Goal: Task Accomplishment & Management: Use online tool/utility

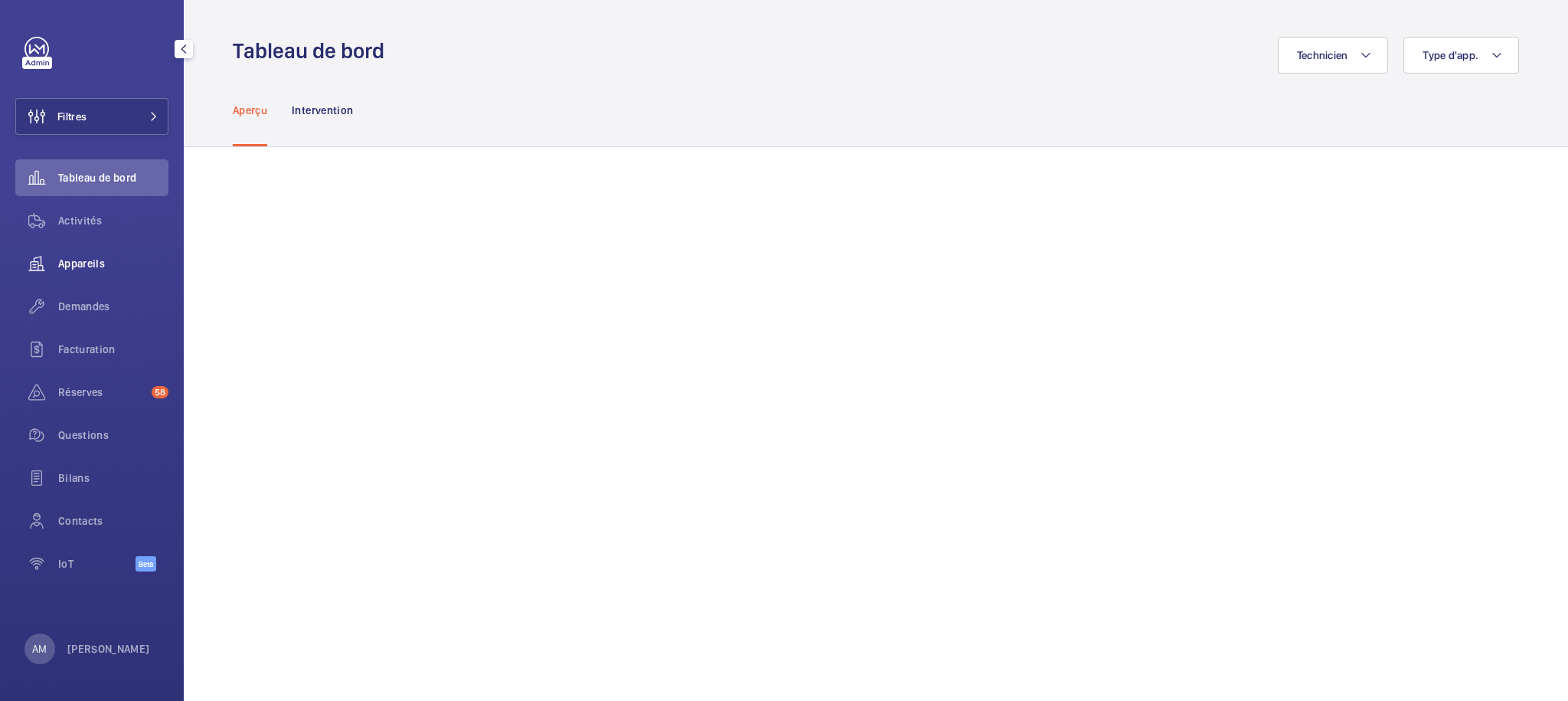
click at [80, 265] on span "Appareils" at bounding box center [113, 263] width 110 height 16
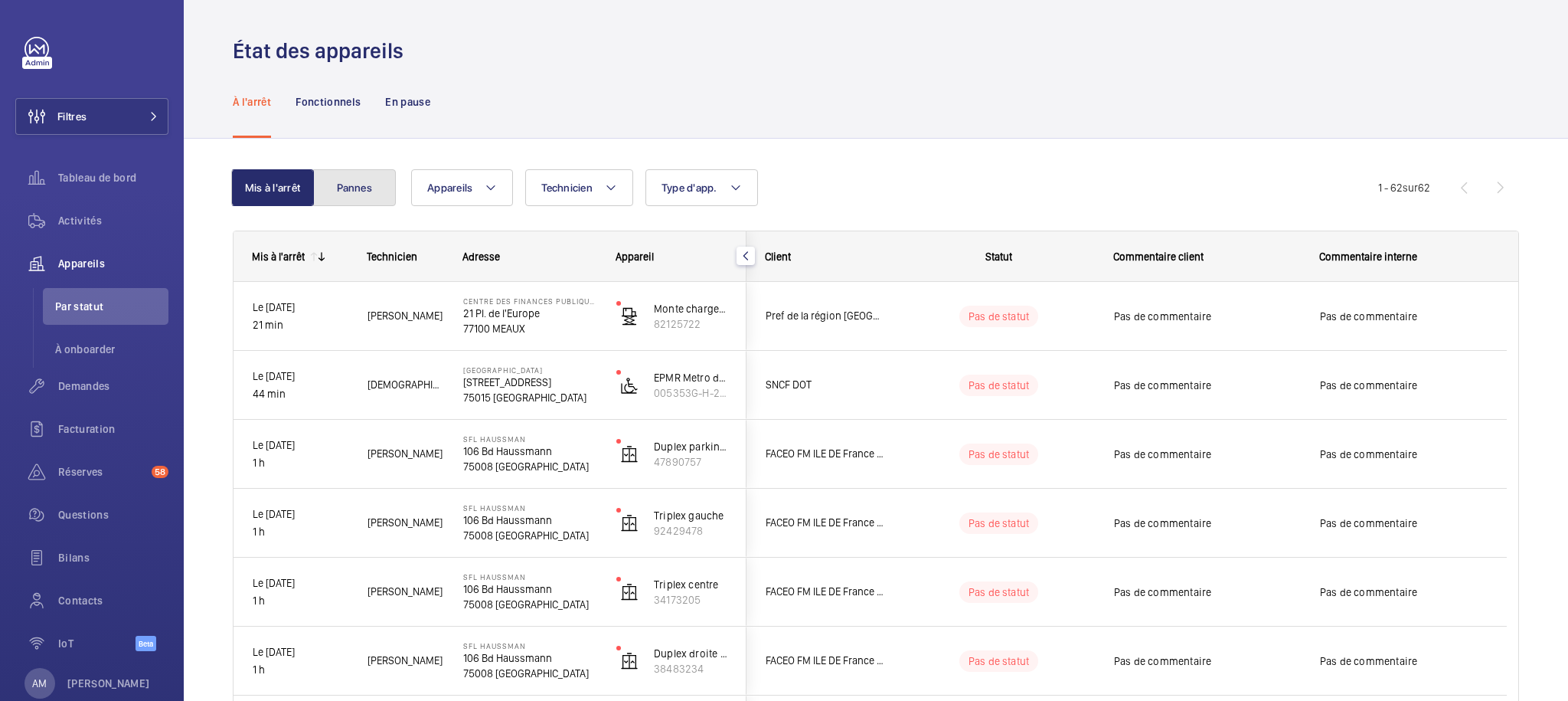
click at [376, 190] on button "Pannes" at bounding box center [355, 187] width 83 height 36
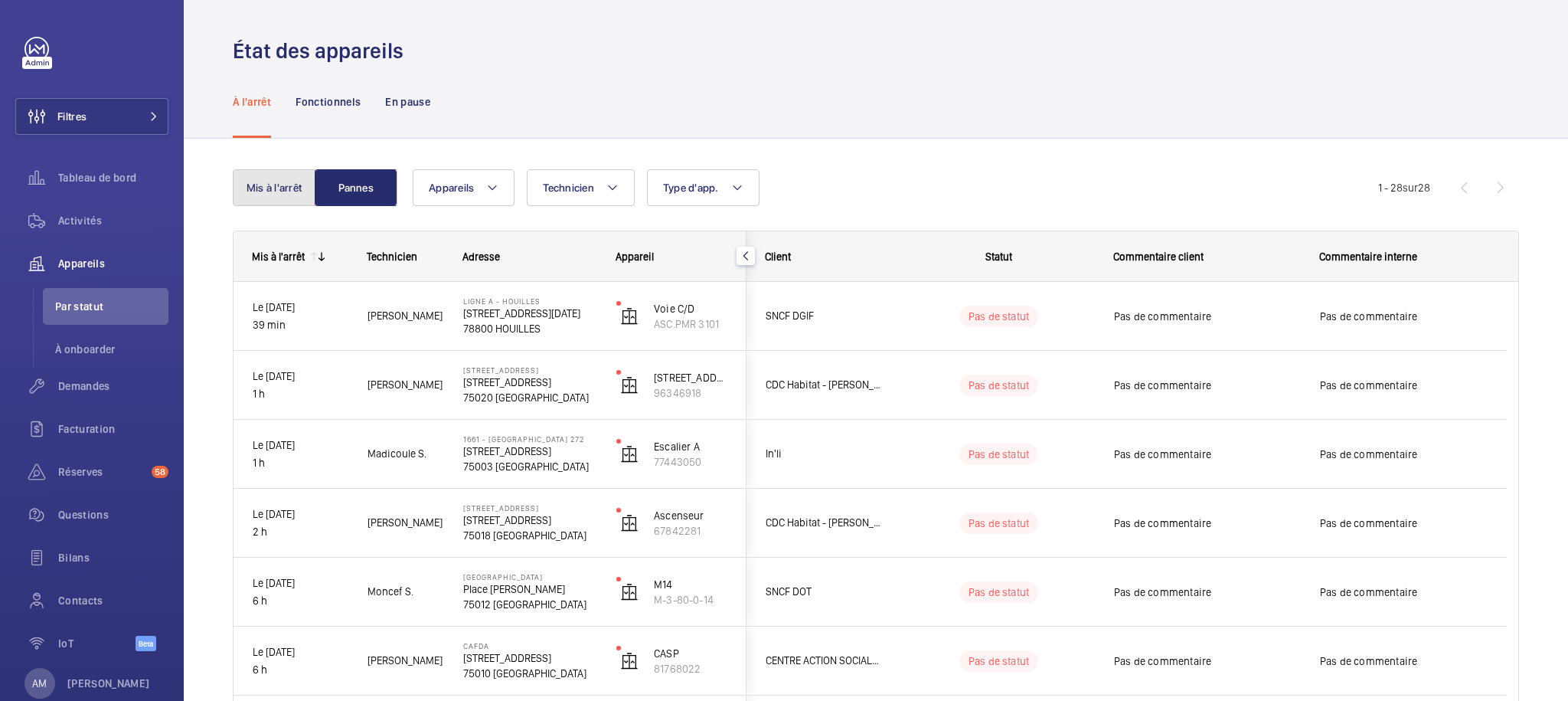
click at [284, 199] on button "Mis à l'arrêt" at bounding box center [274, 187] width 83 height 36
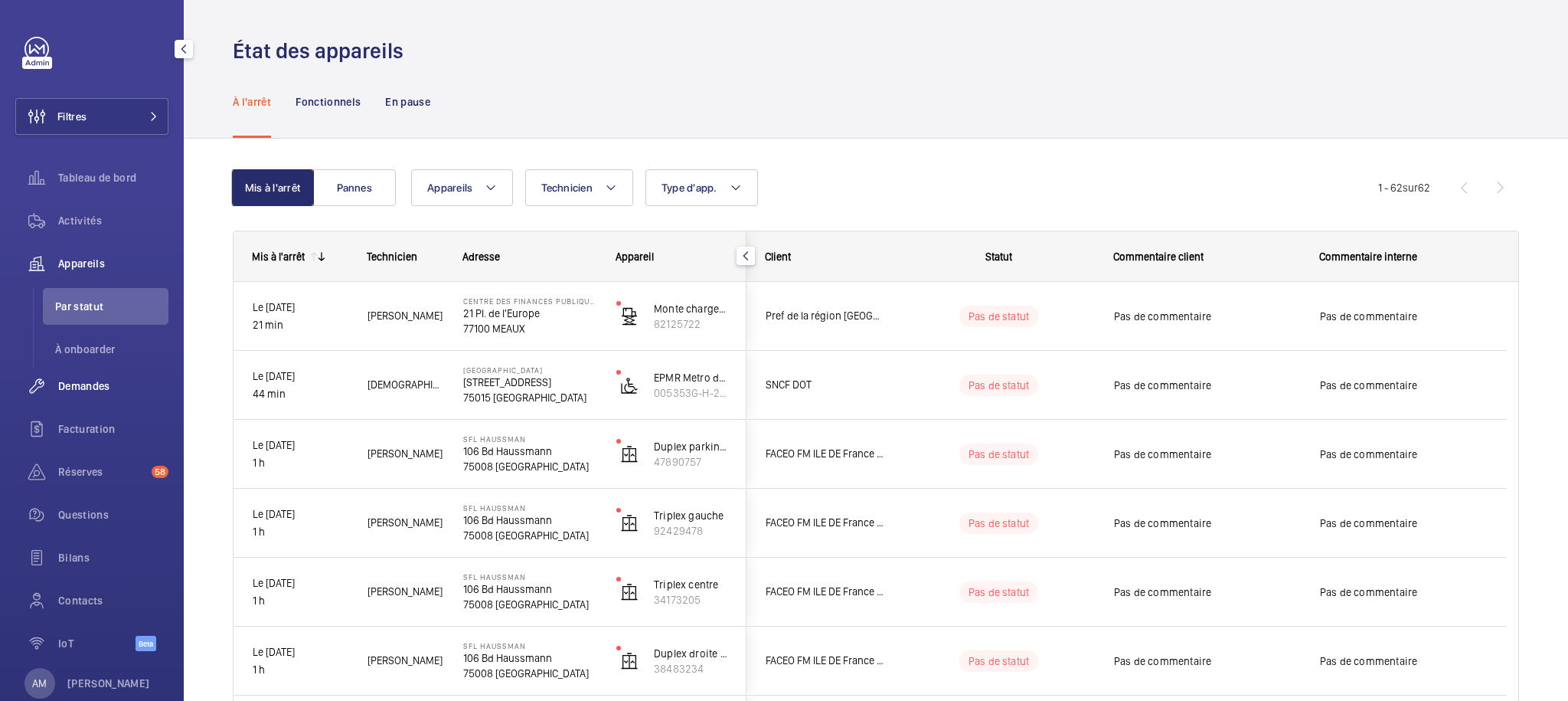
click at [94, 384] on span "Demandes" at bounding box center [113, 386] width 110 height 16
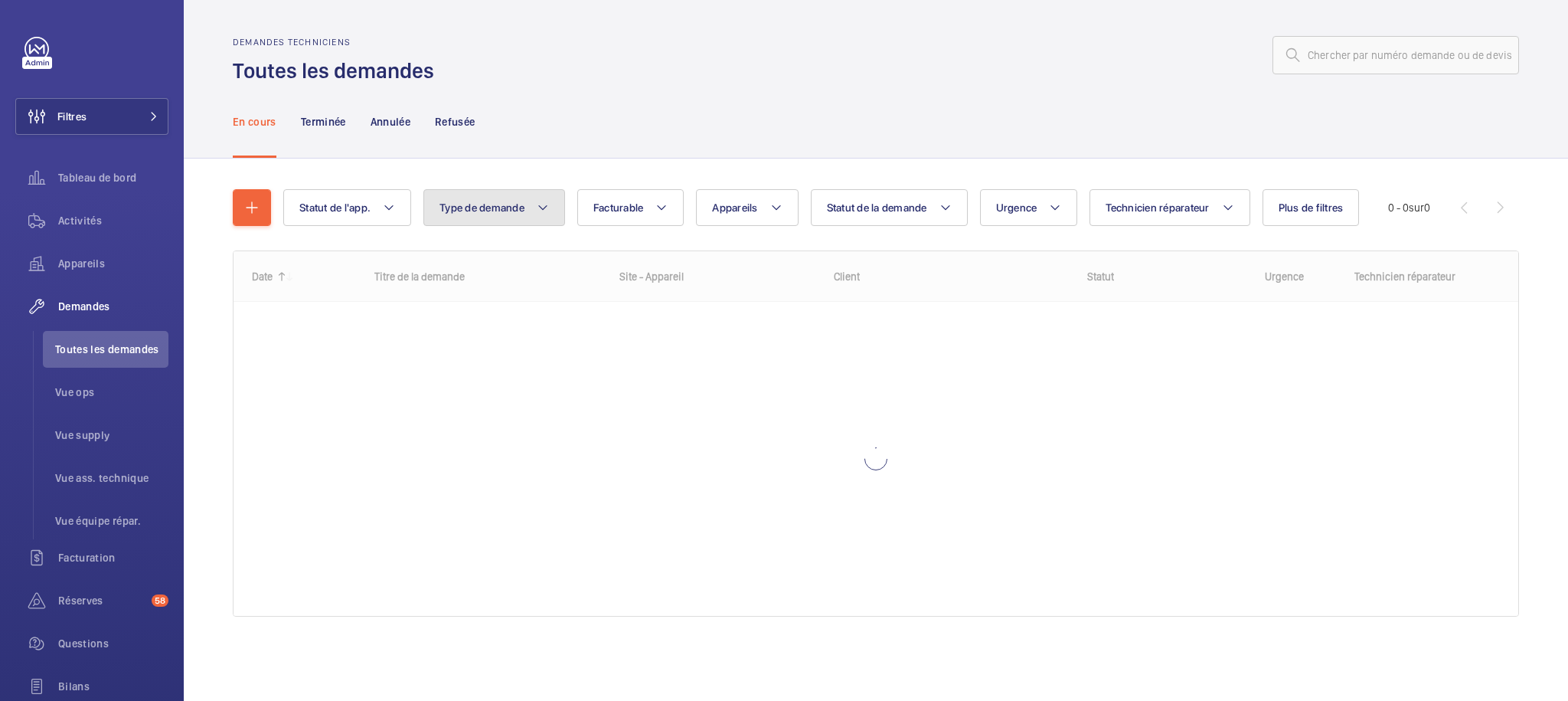
click at [544, 196] on button "Type de demande" at bounding box center [494, 206] width 142 height 36
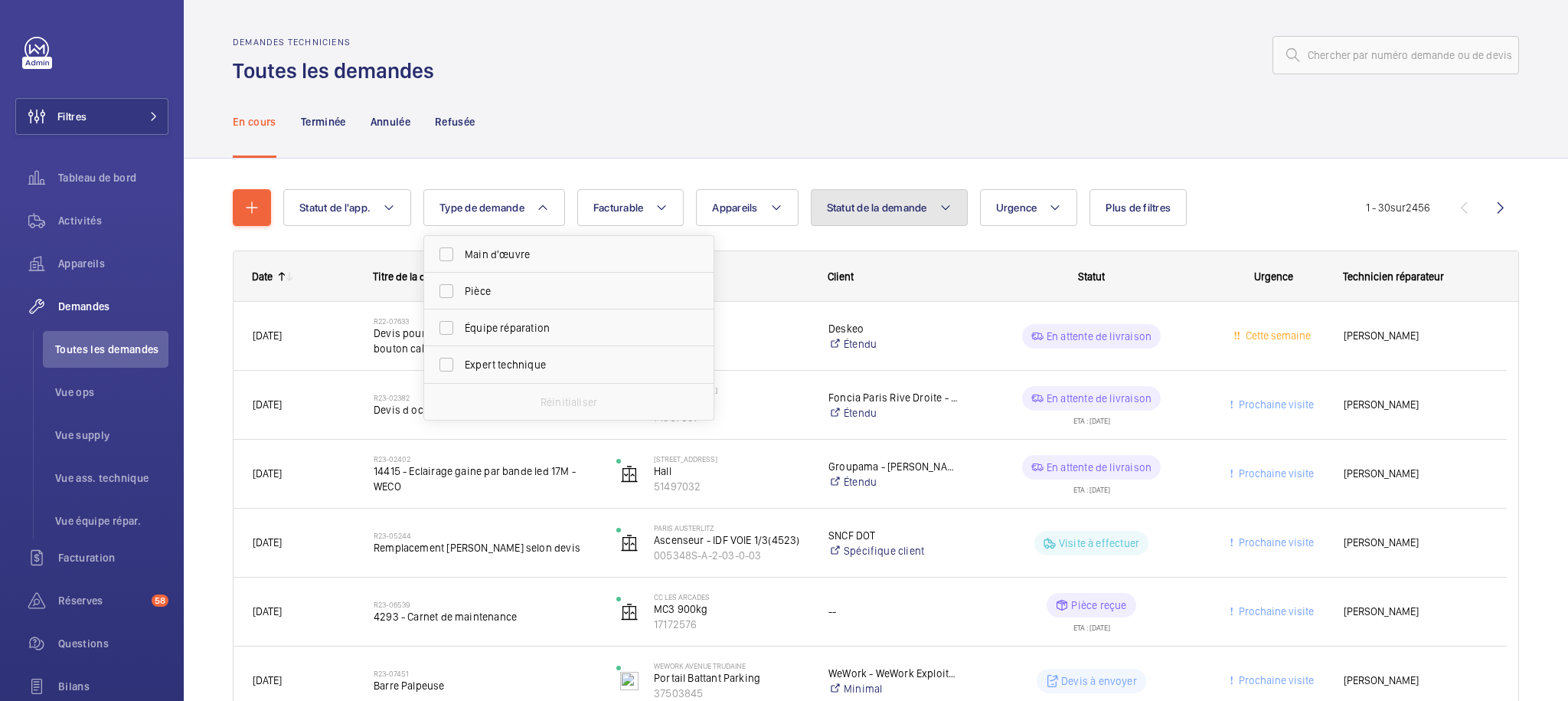
click at [875, 204] on span "Statut de la demande" at bounding box center [877, 207] width 100 height 12
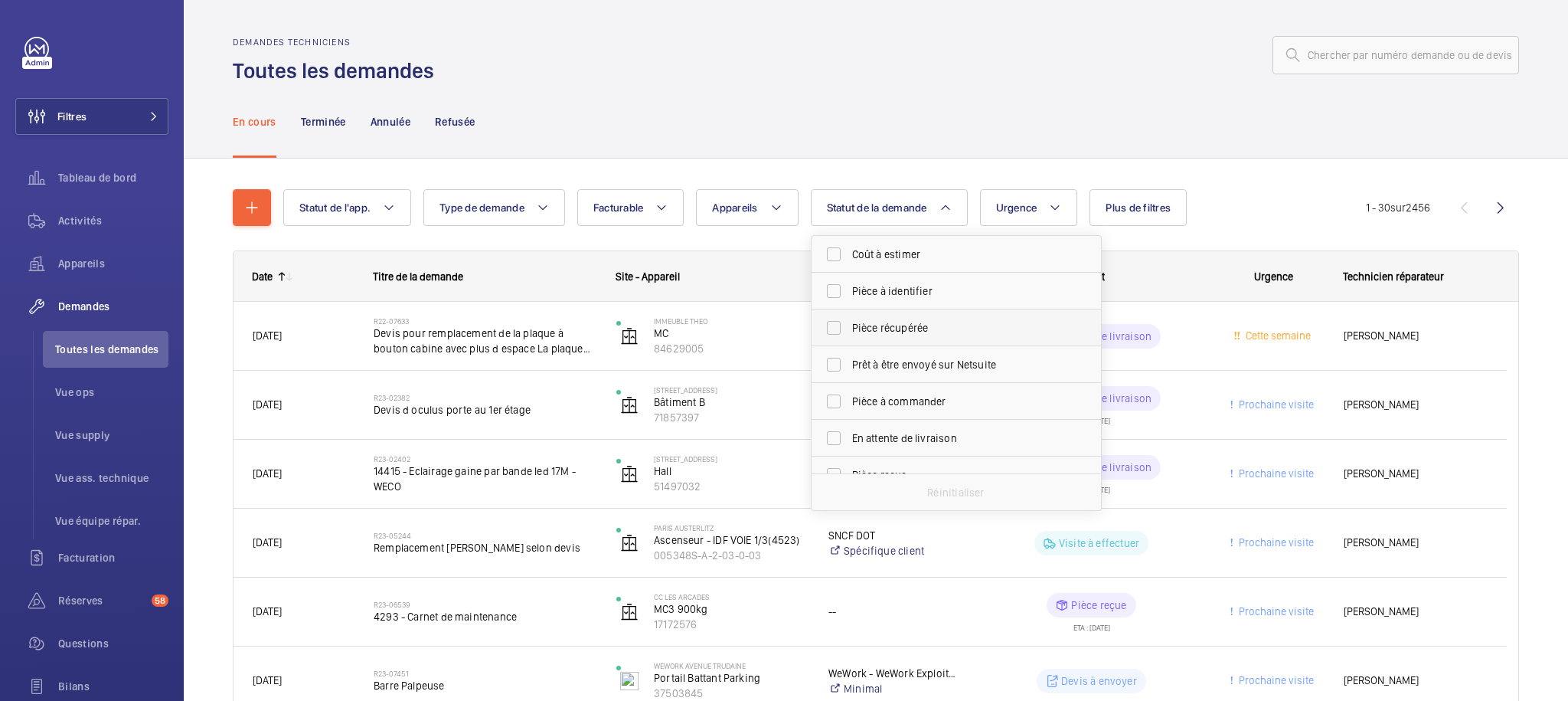
click at [933, 327] on span "Pièce récupérée" at bounding box center [958, 328] width 210 height 16
click at [849, 327] on input "Pièce récupérée" at bounding box center [834, 327] width 30 height 30
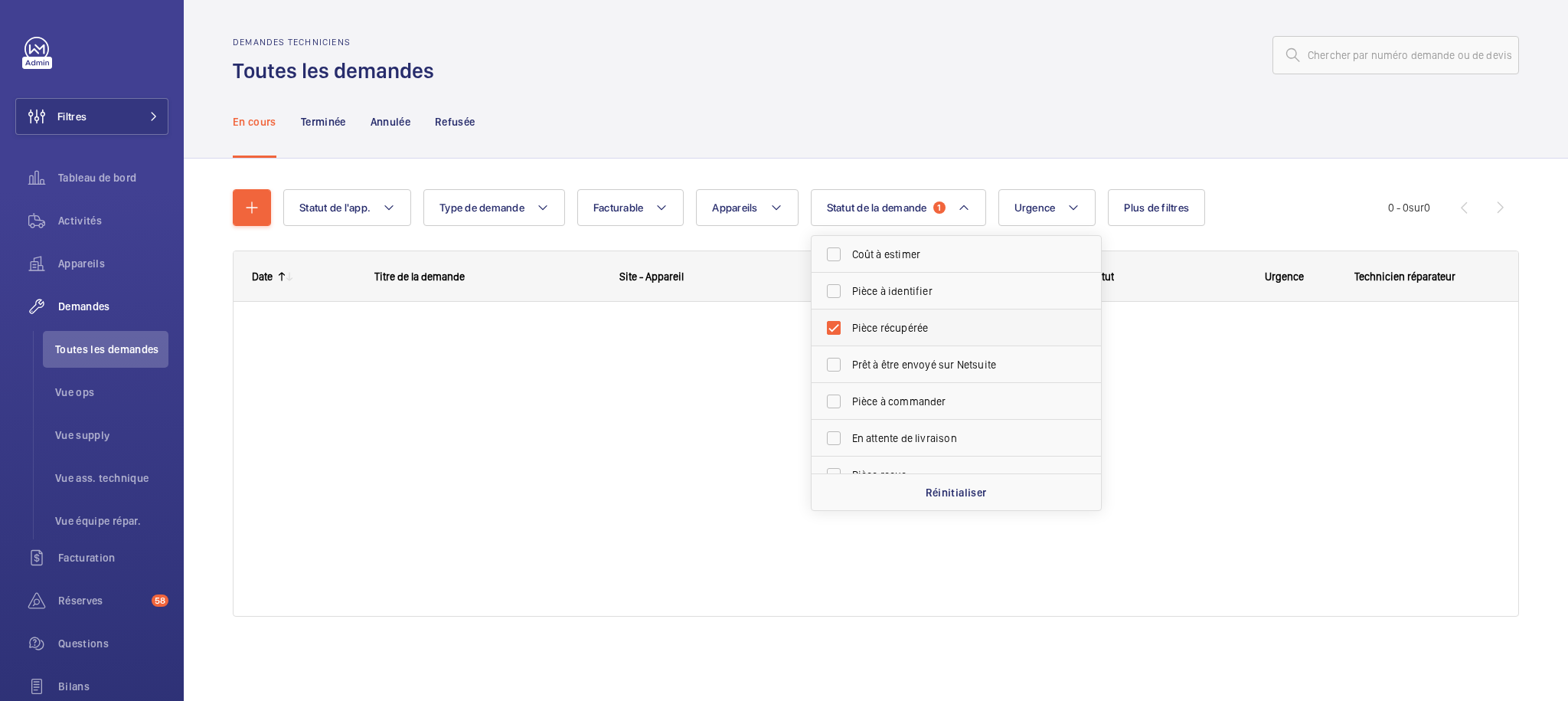
click at [918, 331] on span "Pièce récupérée" at bounding box center [958, 328] width 210 height 16
click at [849, 331] on input "Pièce récupérée" at bounding box center [834, 327] width 30 height 30
checkbox input "false"
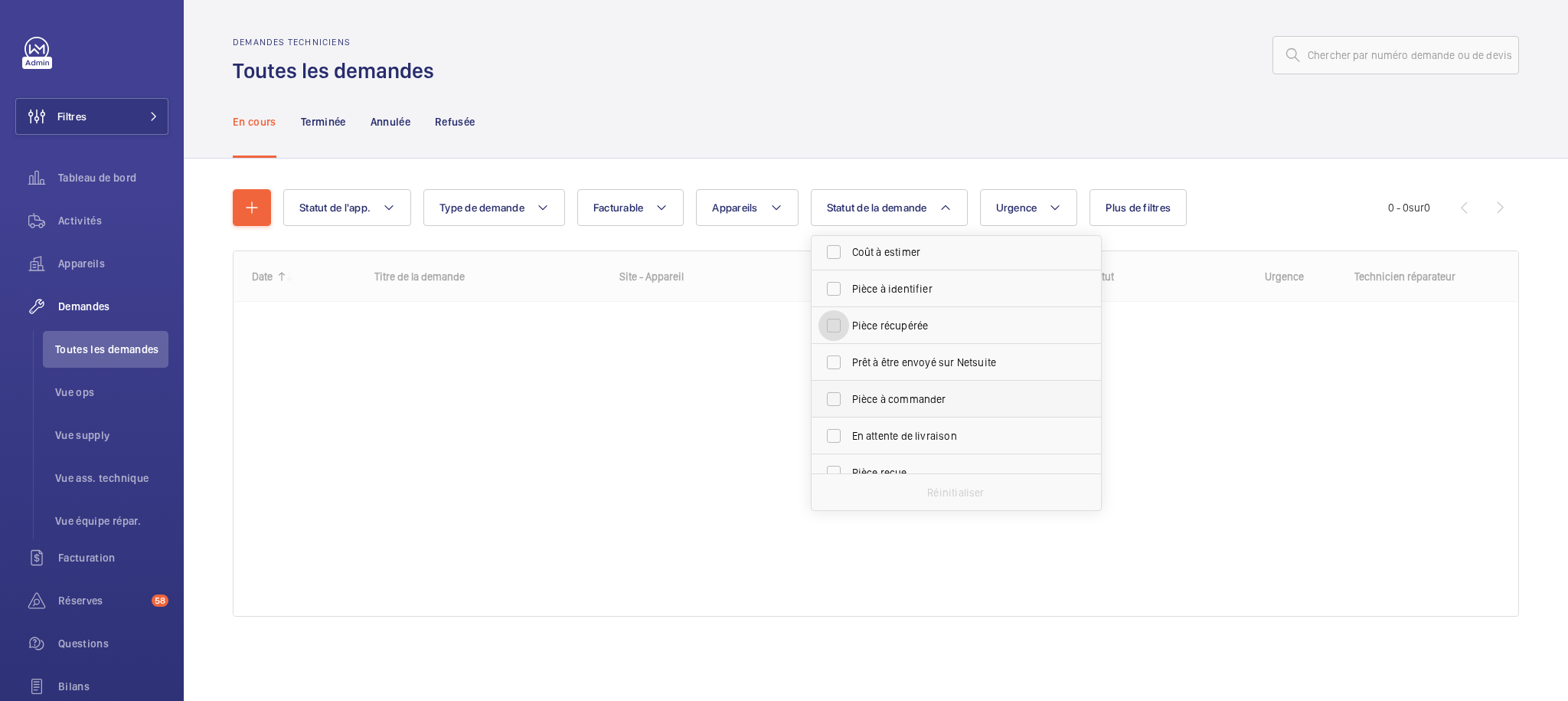
scroll to position [18, 0]
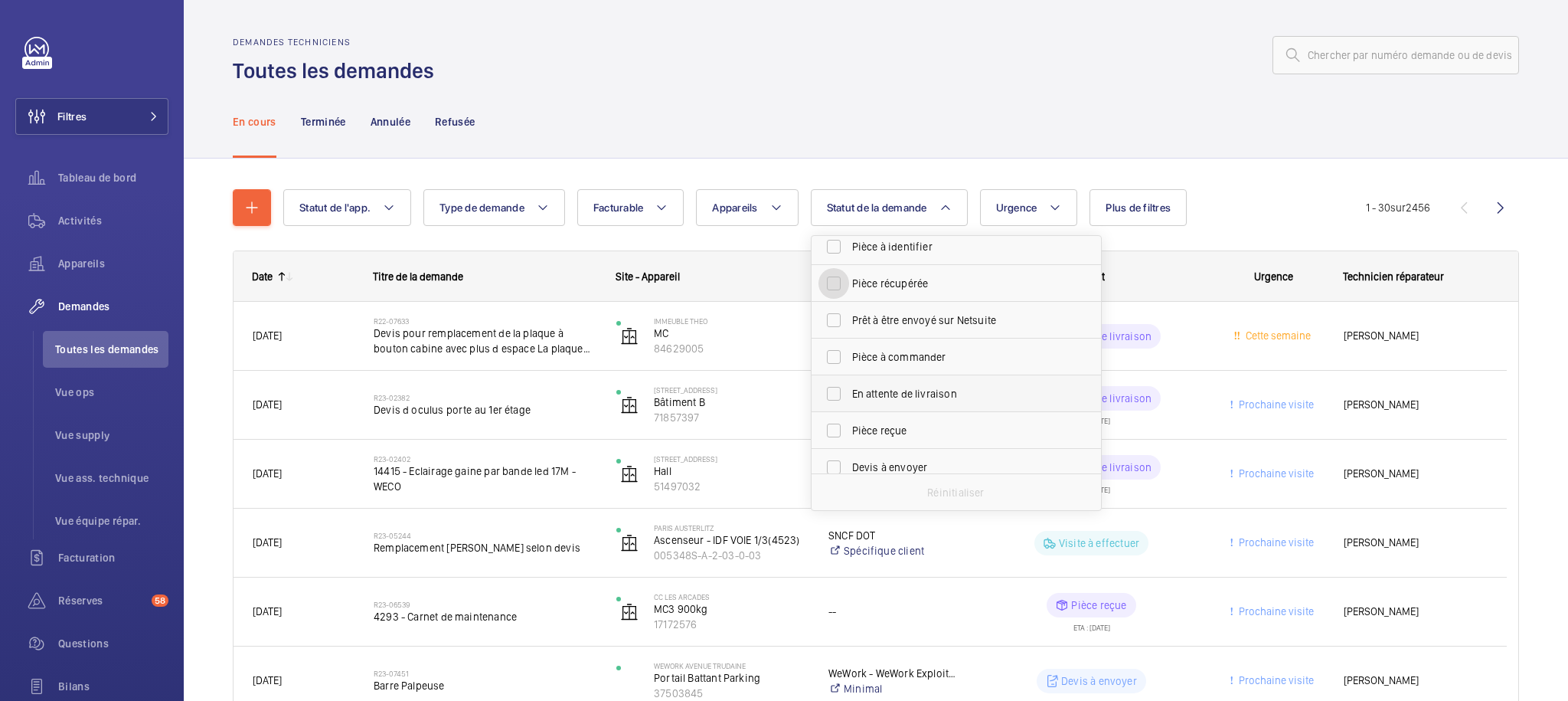
scroll to position [69, 0]
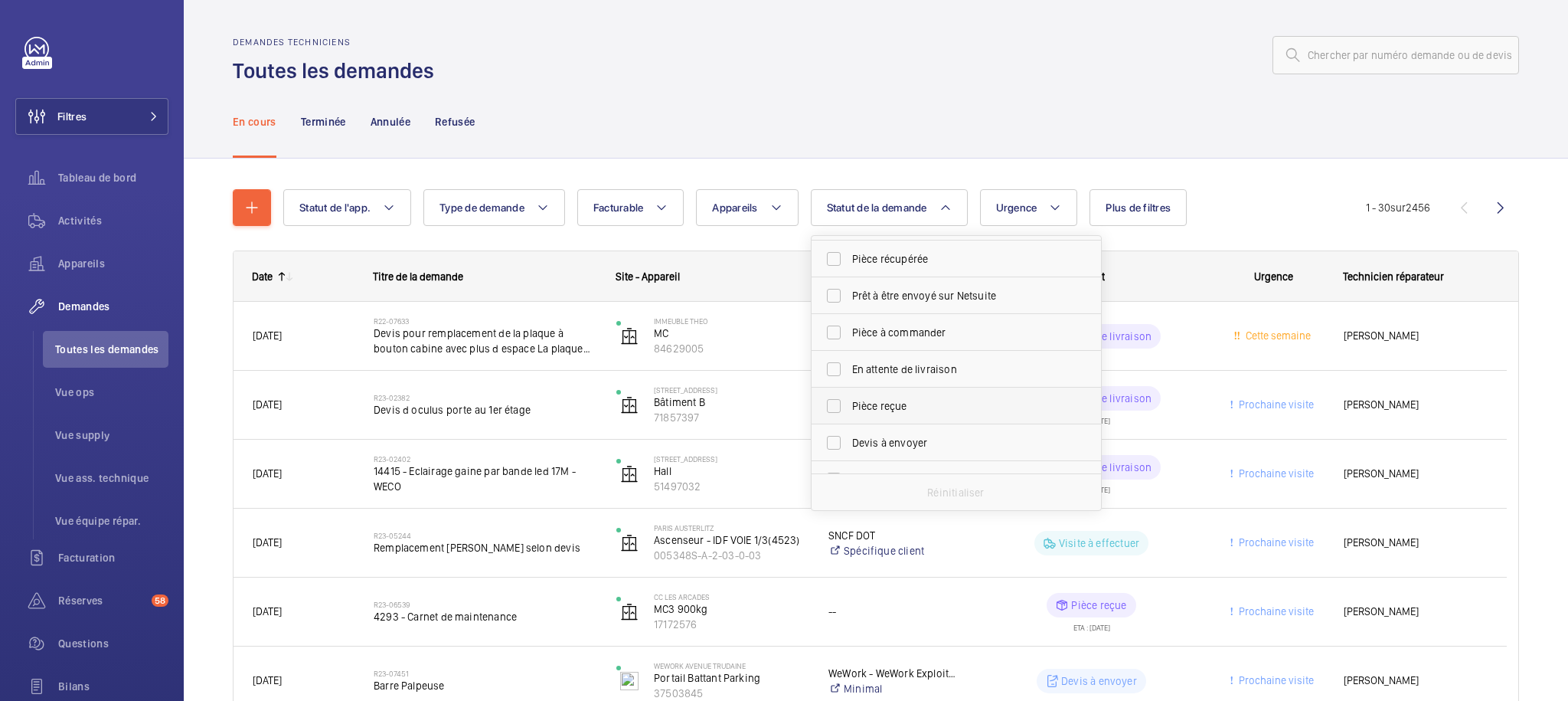
click at [913, 404] on span "Pièce reçue" at bounding box center [958, 406] width 210 height 16
click at [849, 404] on input "Pièce reçue" at bounding box center [834, 405] width 30 height 30
checkbox input "true"
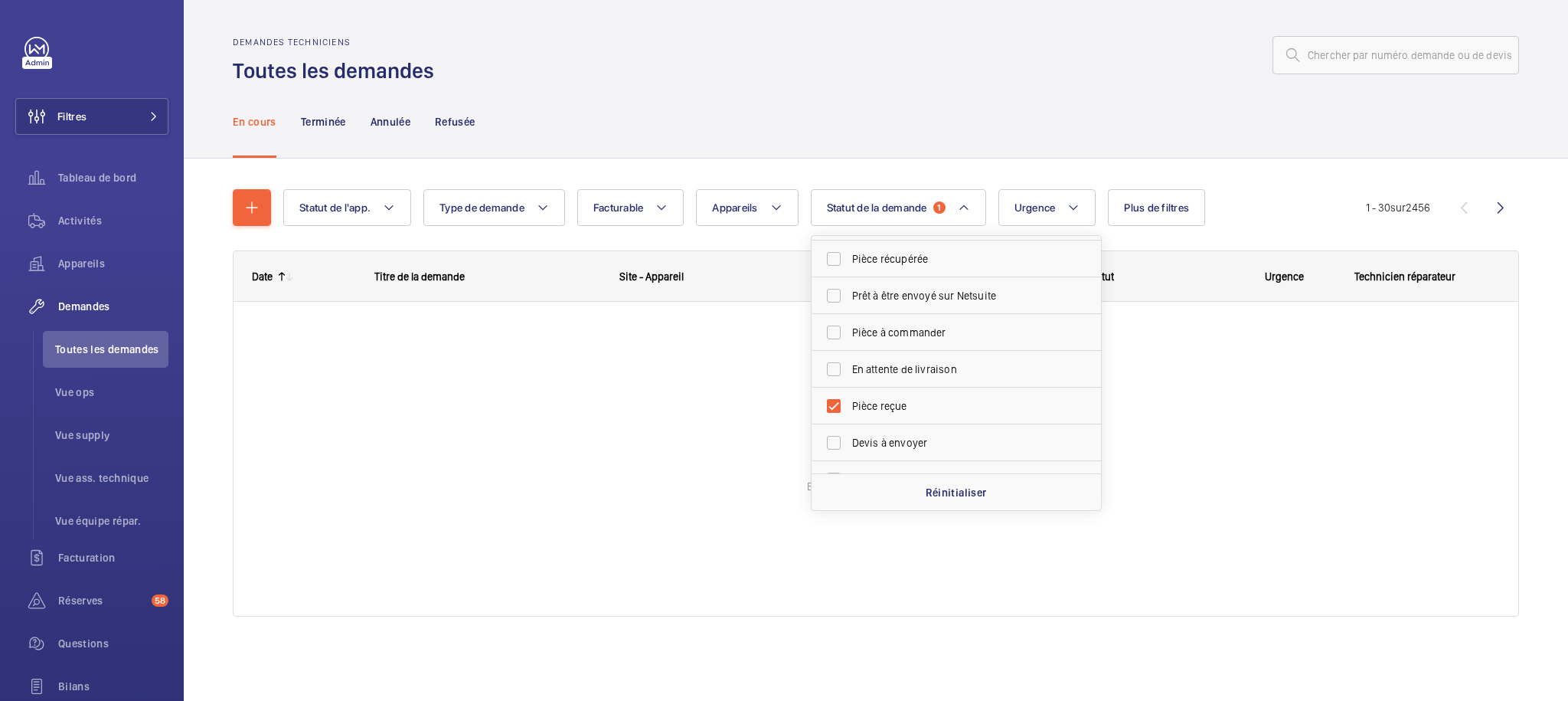
click at [1312, 164] on div "Statut de l'app. Type de demande Facturable Appareils Statut de la demande 1 Co…" at bounding box center [876, 424] width 1385 height 532
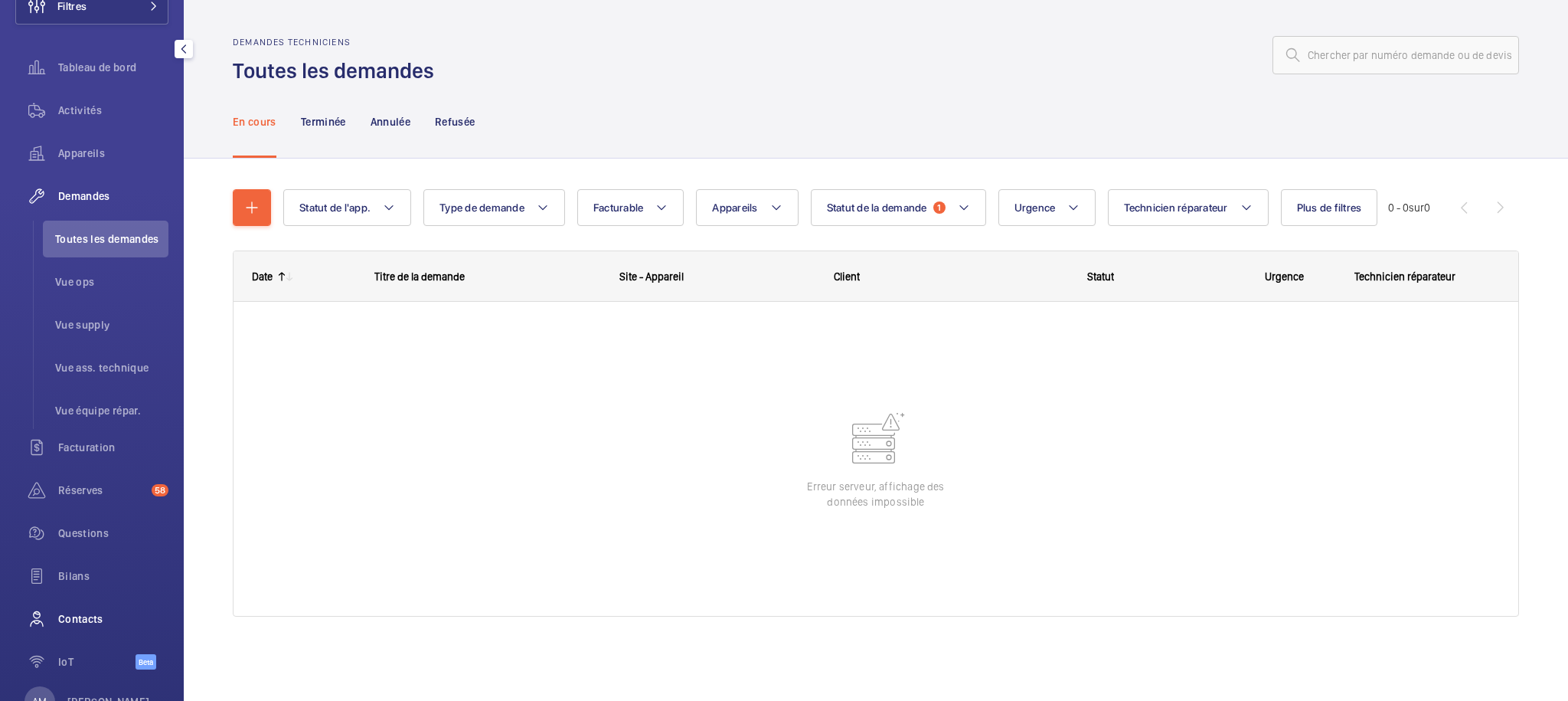
scroll to position [179, 0]
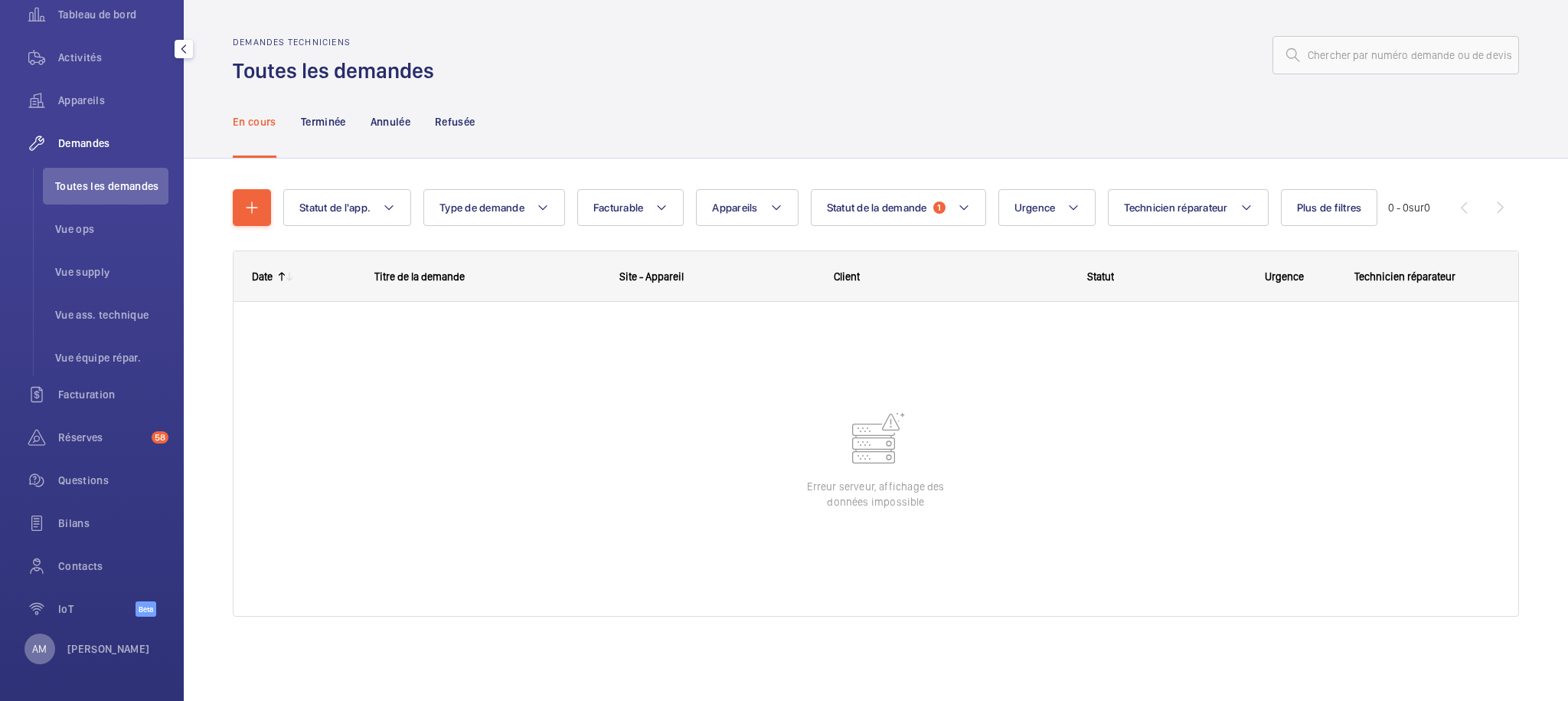
click at [48, 650] on div "AM" at bounding box center [39, 648] width 30 height 30
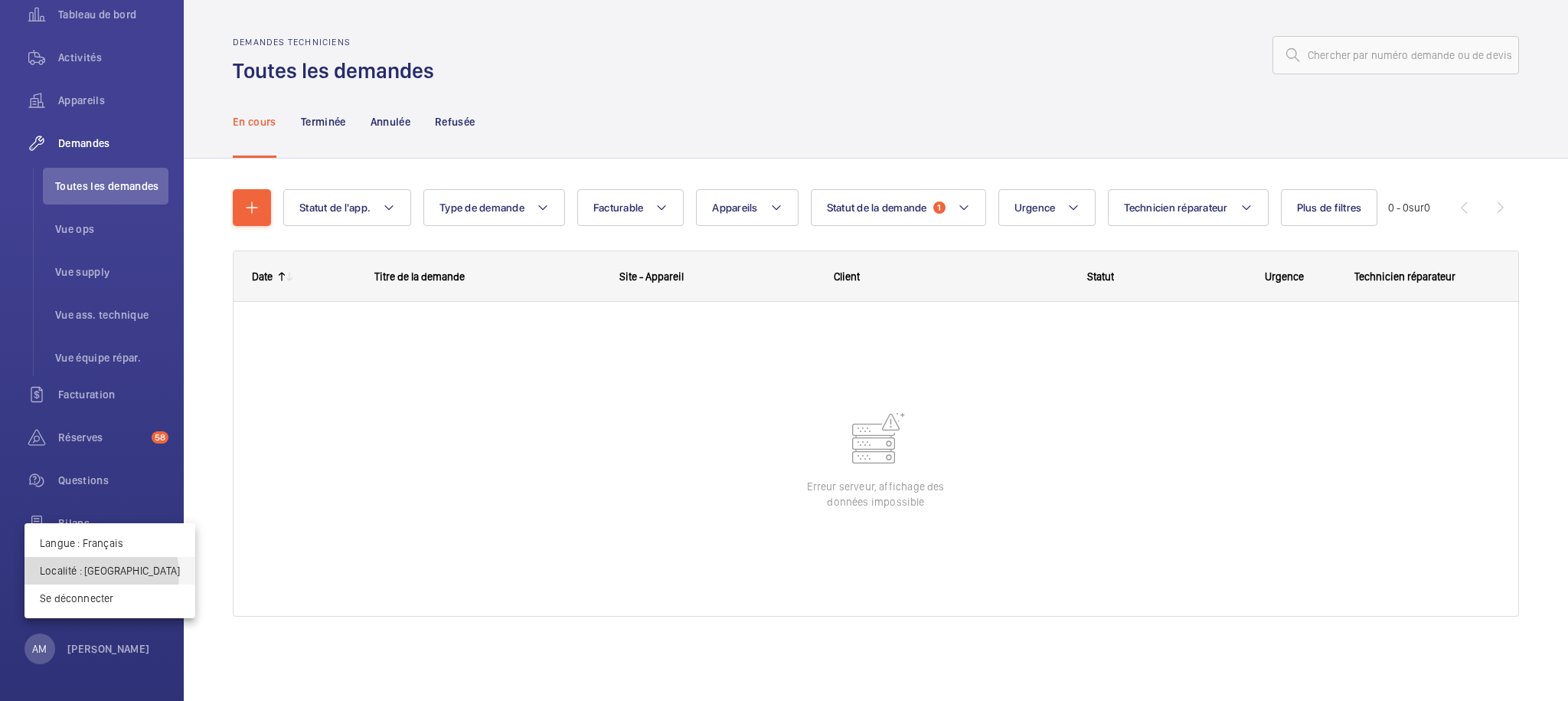
click at [101, 574] on p "Localité : [GEOGRAPHIC_DATA]" at bounding box center [110, 571] width 141 height 16
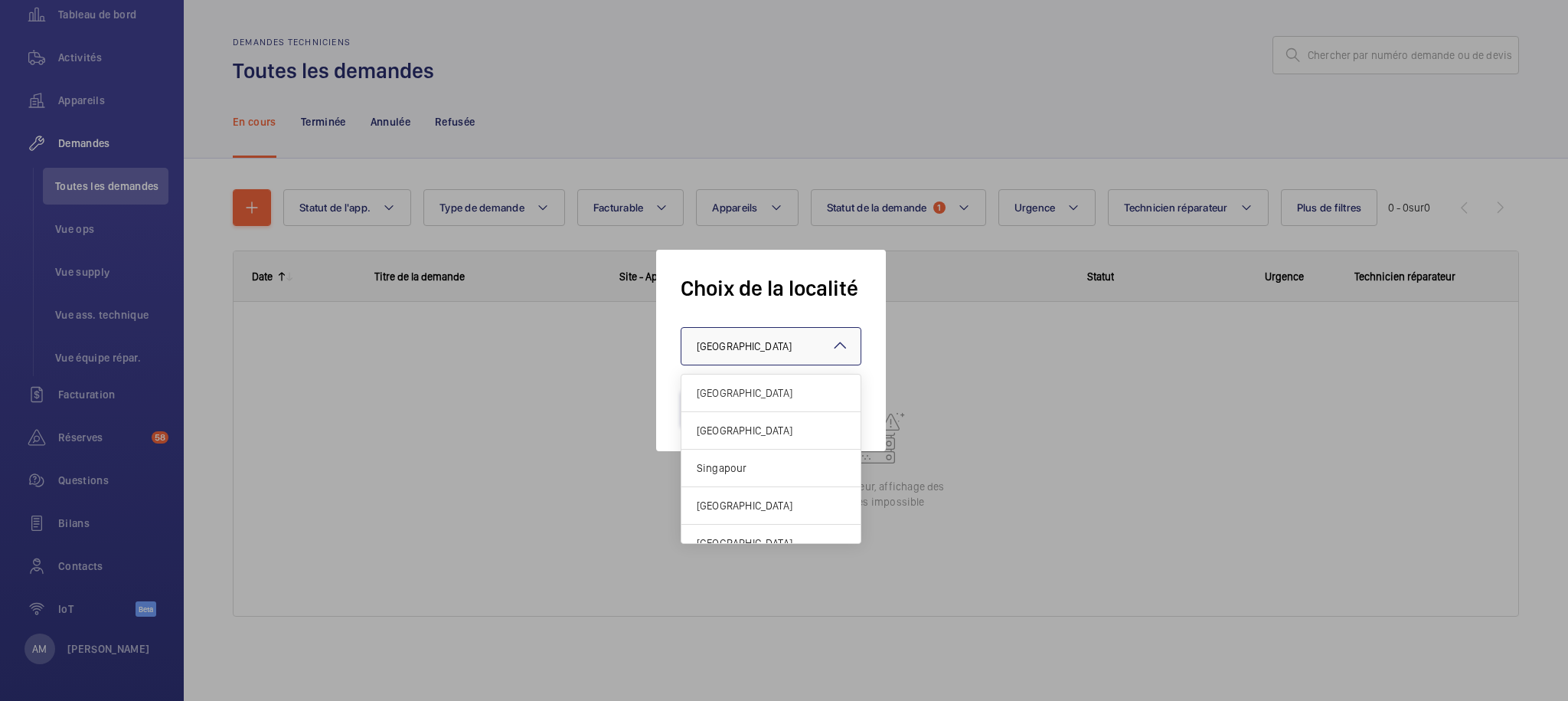
click at [730, 348] on div "× [GEOGRAPHIC_DATA]" at bounding box center [764, 346] width 134 height 16
click at [769, 429] on span "[GEOGRAPHIC_DATA]" at bounding box center [771, 431] width 148 height 16
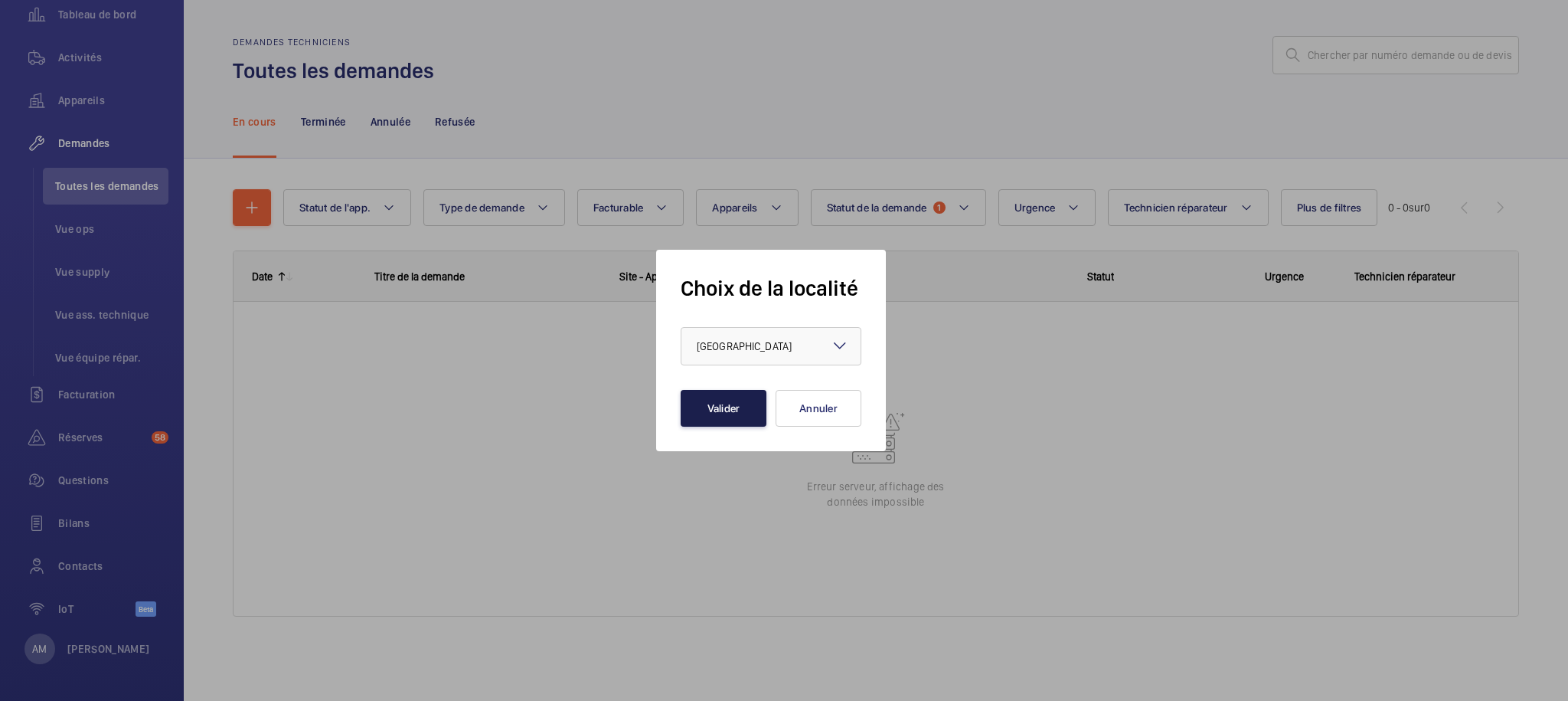
click at [740, 402] on button "Valider" at bounding box center [724, 408] width 86 height 36
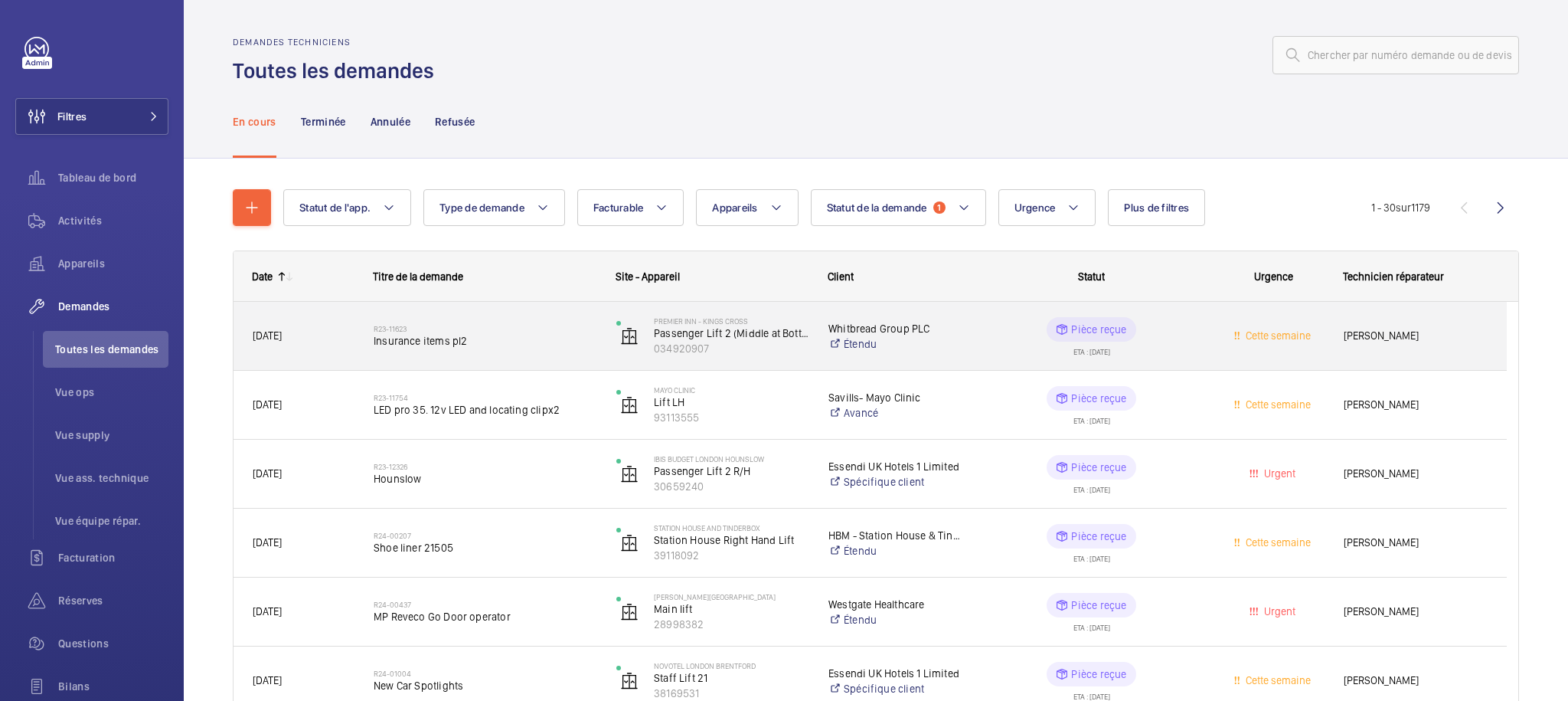
click at [1226, 332] on span "Cette semaine" at bounding box center [1273, 336] width 101 height 18
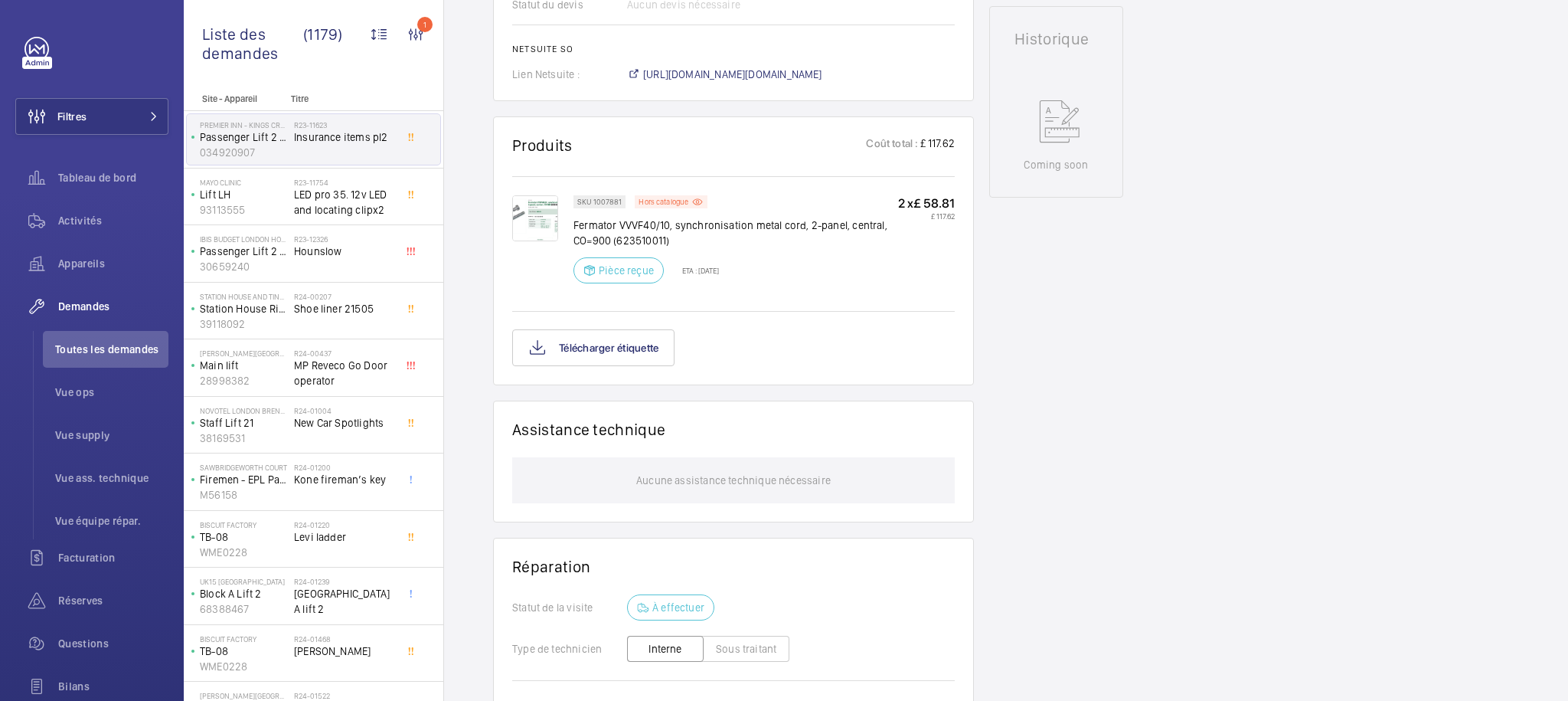
scroll to position [769, 0]
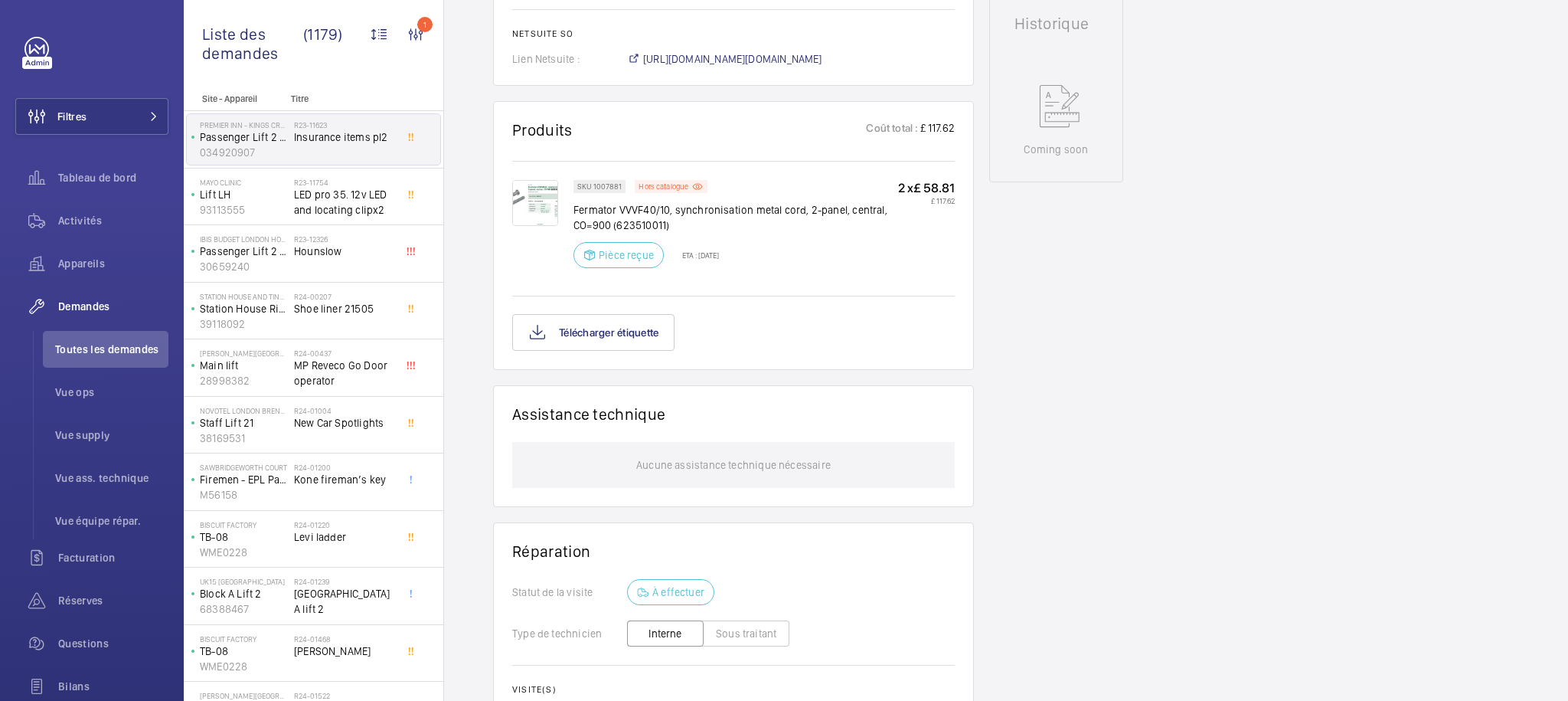
click at [986, 394] on div "Demandes techniciens R23-11623 Une demande de réparation a été créée le 29 nove…" at bounding box center [1007, 154] width 1125 height 1548
click at [599, 351] on button "Télécharger étiquette" at bounding box center [593, 331] width 162 height 36
